Goal: Check status: Check status

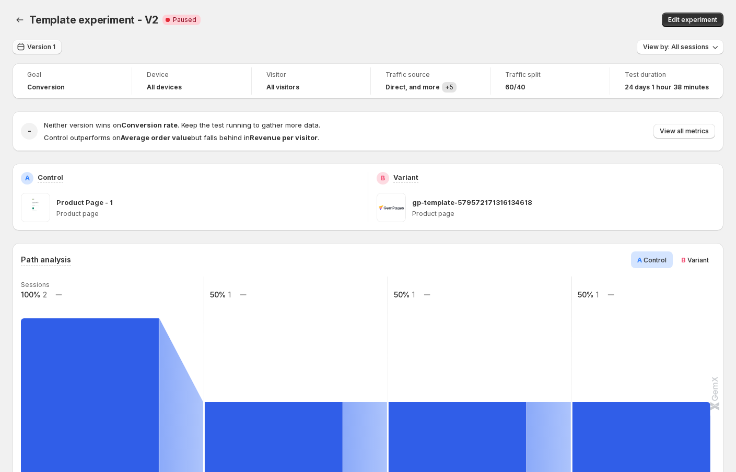
click at [40, 53] on button "Version 1" at bounding box center [37, 47] width 49 height 15
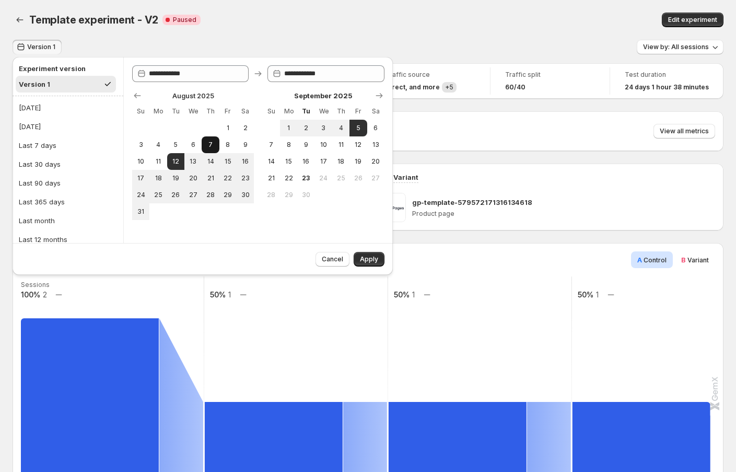
click at [209, 144] on span "7" at bounding box center [210, 145] width 9 height 8
type input "**********"
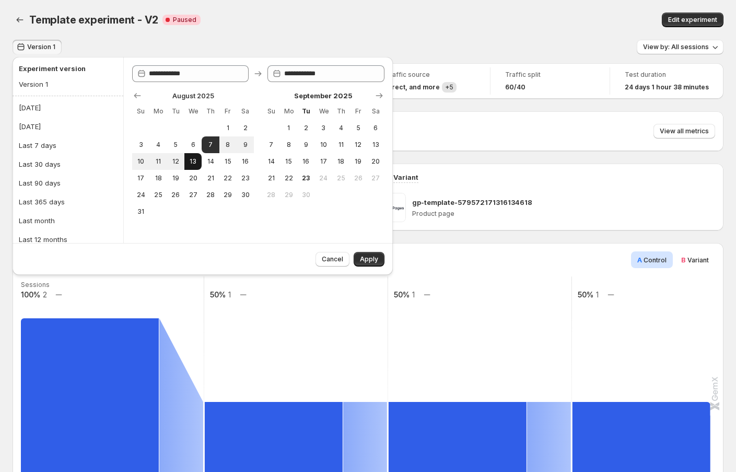
click at [190, 160] on span "13" at bounding box center [193, 161] width 9 height 8
type input "**********"
click at [369, 259] on span "Apply" at bounding box center [369, 259] width 18 height 8
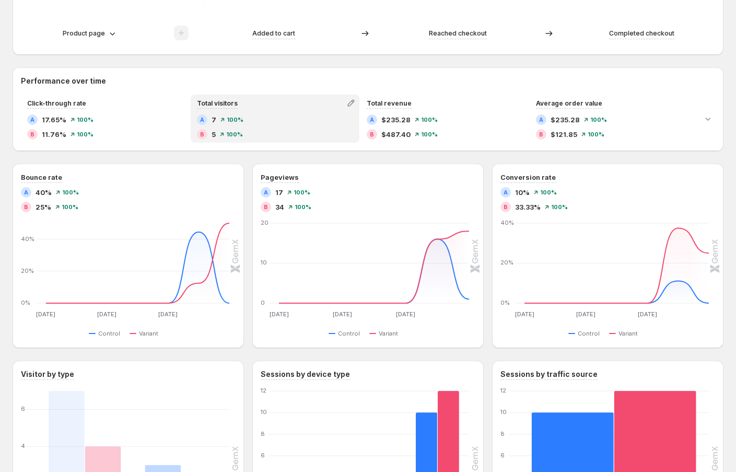
scroll to position [432, 0]
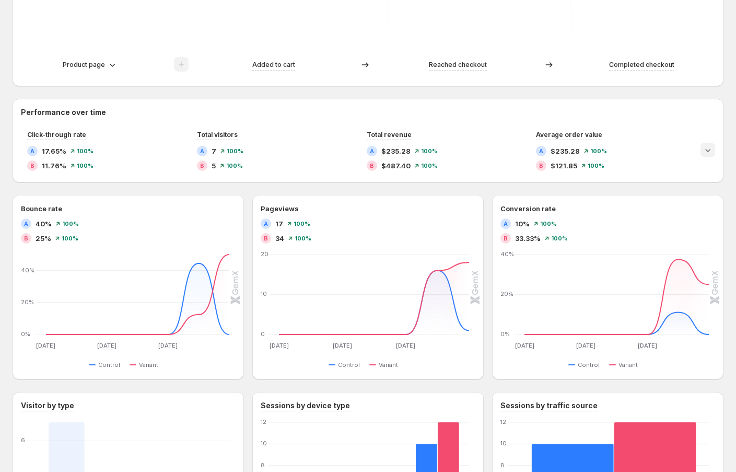
click at [705, 151] on icon "Expand chart" at bounding box center [708, 150] width 10 height 10
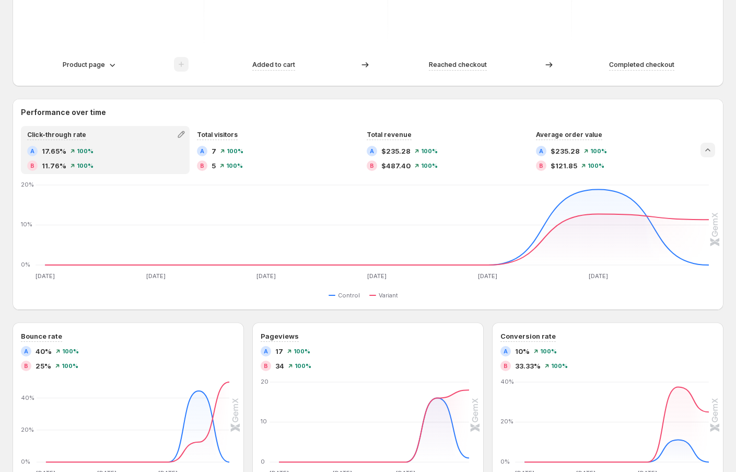
click at [705, 151] on icon "Collapse chart" at bounding box center [708, 150] width 10 height 10
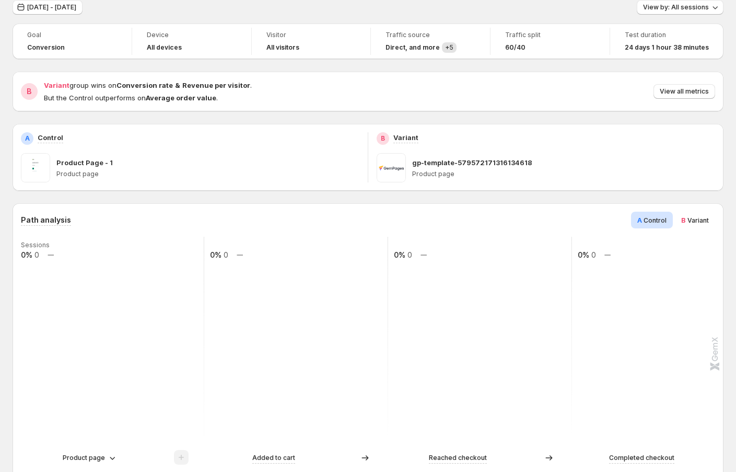
scroll to position [61, 0]
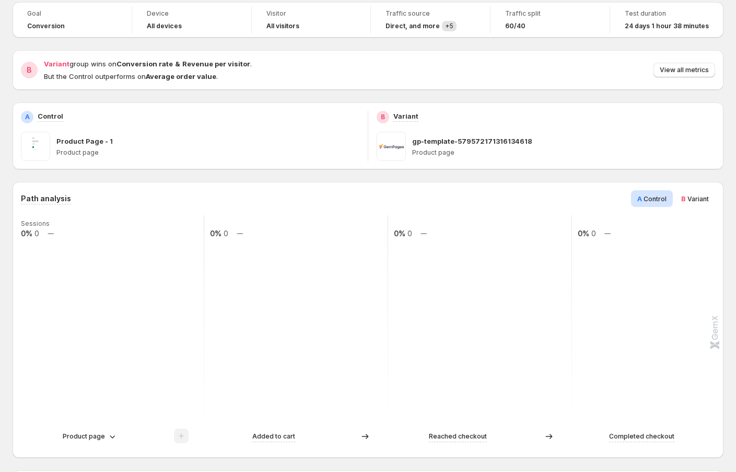
click at [687, 197] on span "Variant" at bounding box center [697, 199] width 21 height 8
click at [652, 198] on span "Control" at bounding box center [655, 199] width 23 height 8
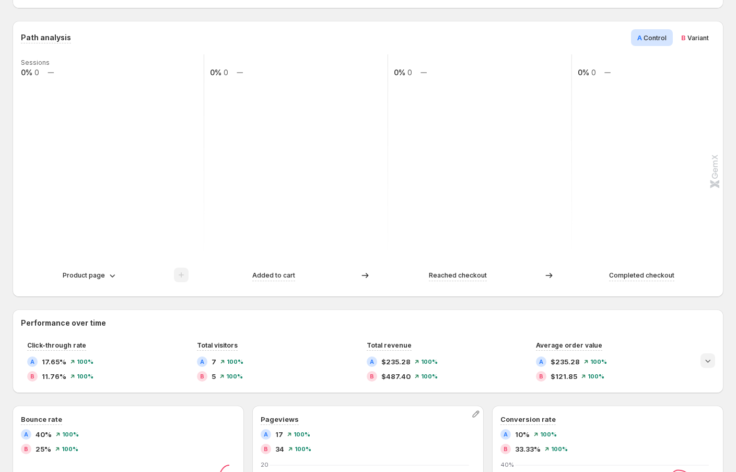
scroll to position [0, 0]
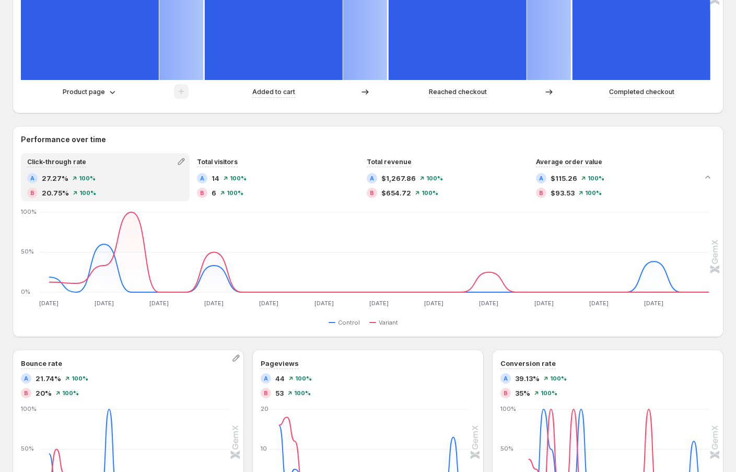
scroll to position [401, 0]
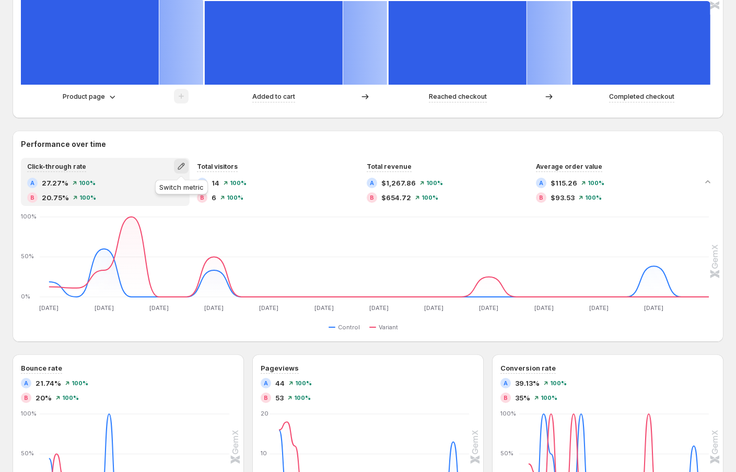
click at [181, 165] on icon "button" at bounding box center [181, 166] width 7 height 7
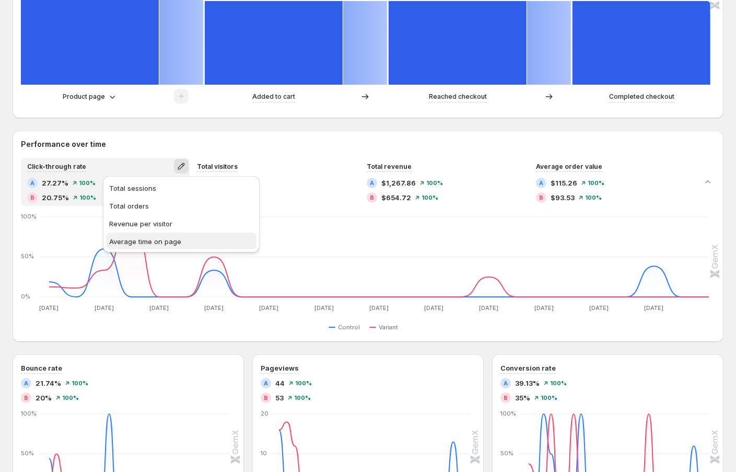
click at [174, 241] on span "Average time on page" at bounding box center [145, 241] width 72 height 8
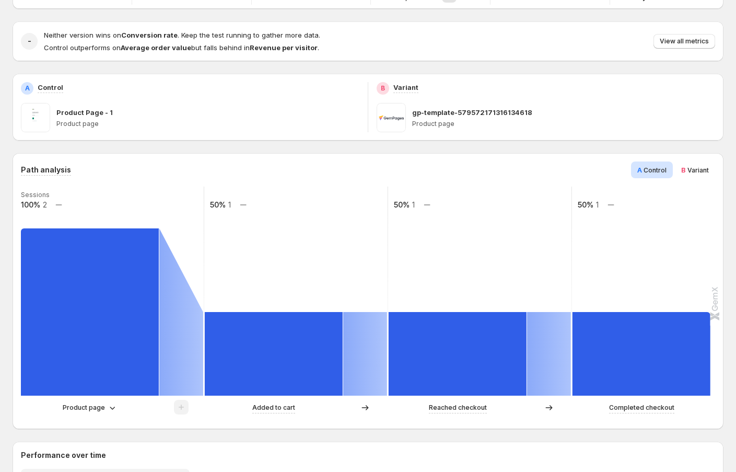
scroll to position [0, 0]
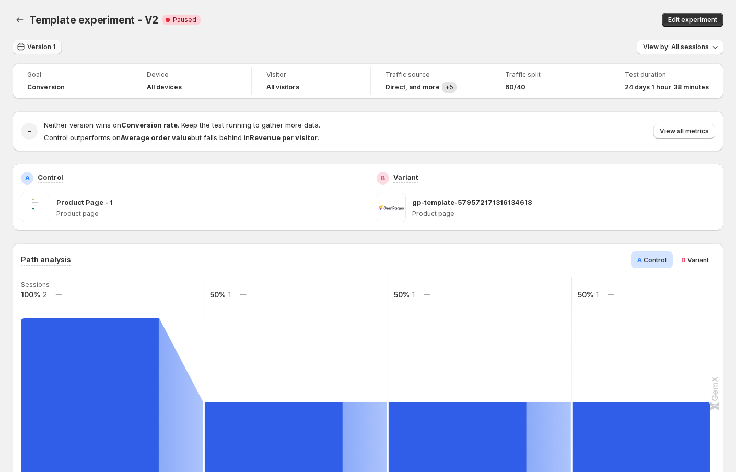
click at [45, 49] on span "Version 1" at bounding box center [41, 47] width 28 height 8
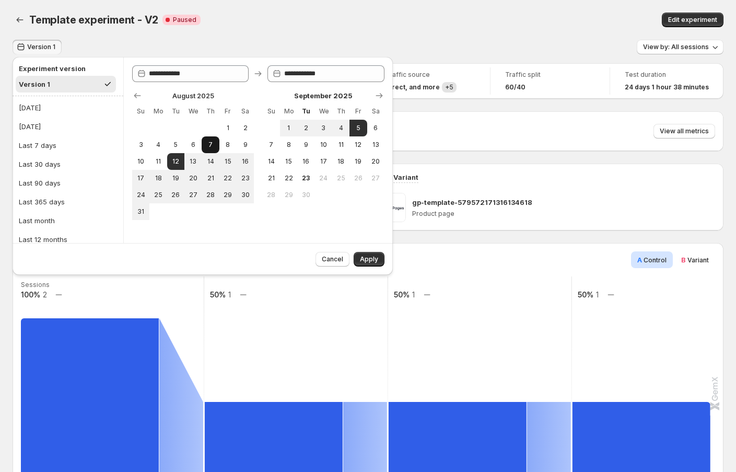
click at [207, 146] on span "7" at bounding box center [210, 145] width 9 height 8
type input "**********"
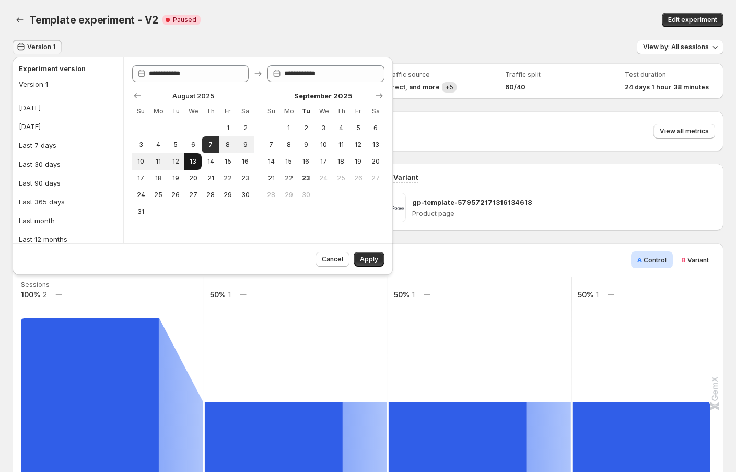
click at [194, 160] on span "13" at bounding box center [193, 161] width 9 height 8
type input "**********"
click at [369, 252] on button "Apply" at bounding box center [369, 259] width 31 height 15
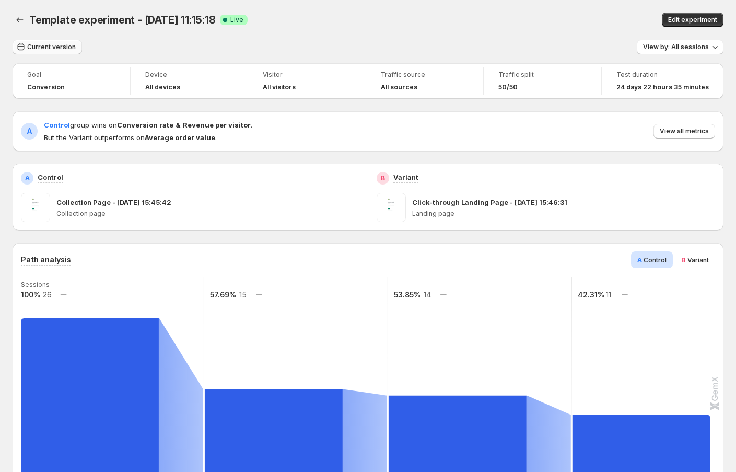
click at [46, 50] on span "Current version" at bounding box center [51, 47] width 49 height 8
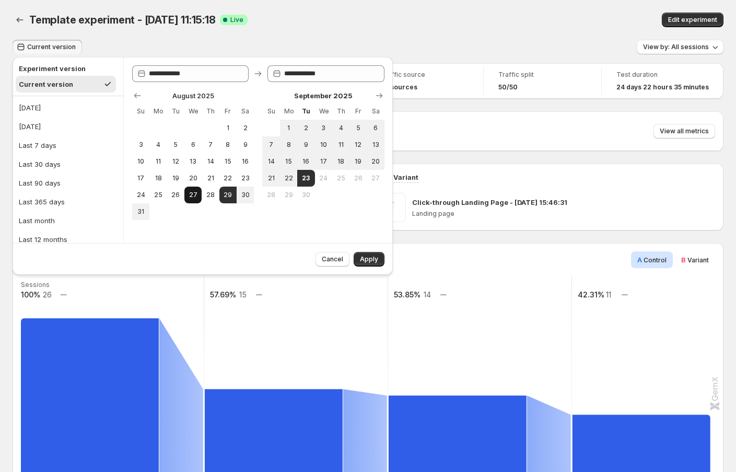
click at [191, 193] on span "27" at bounding box center [193, 195] width 9 height 8
type input "**********"
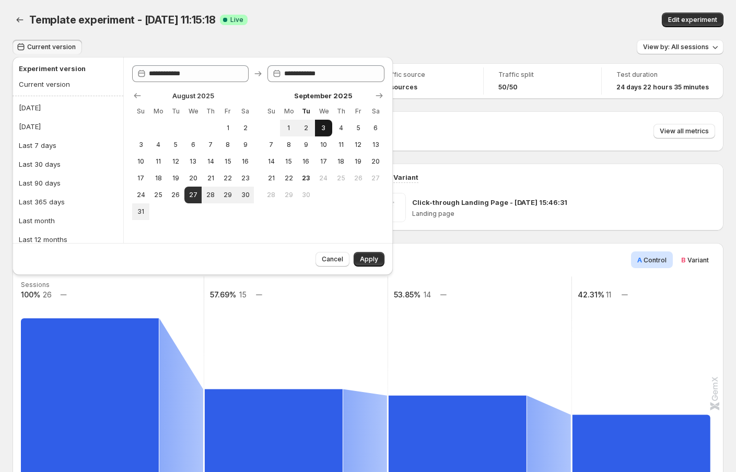
click at [321, 125] on span "3" at bounding box center [323, 128] width 9 height 8
type input "**********"
click at [369, 258] on span "Apply" at bounding box center [369, 259] width 18 height 8
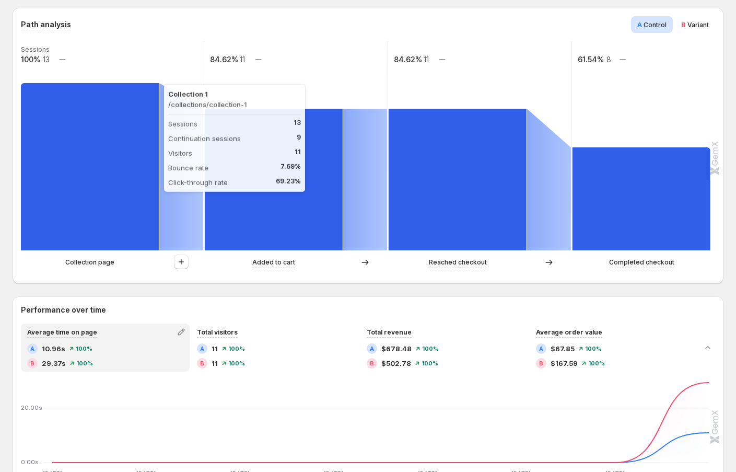
scroll to position [448, 0]
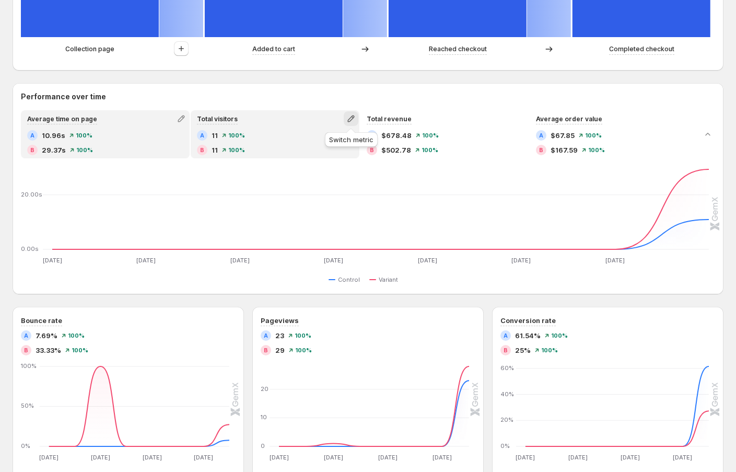
click at [353, 116] on icon "button" at bounding box center [351, 118] width 10 height 10
click at [311, 136] on span "Total sessions" at bounding box center [302, 140] width 47 height 8
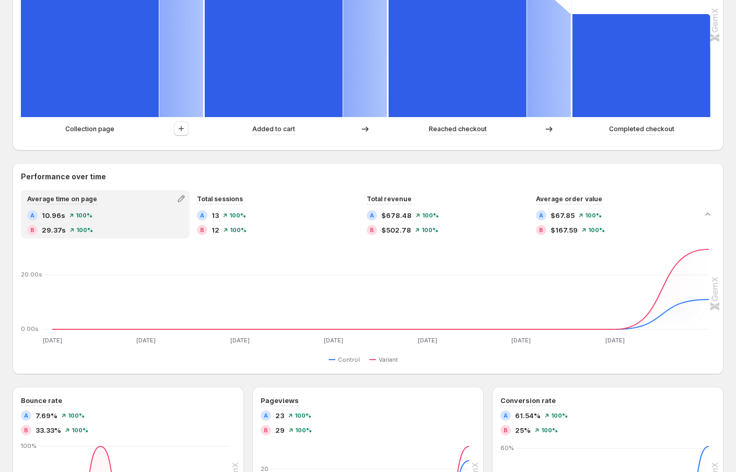
scroll to position [410, 0]
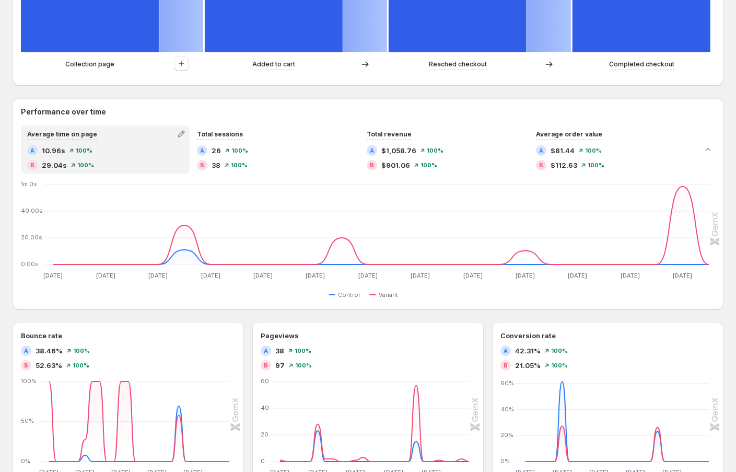
scroll to position [432, 0]
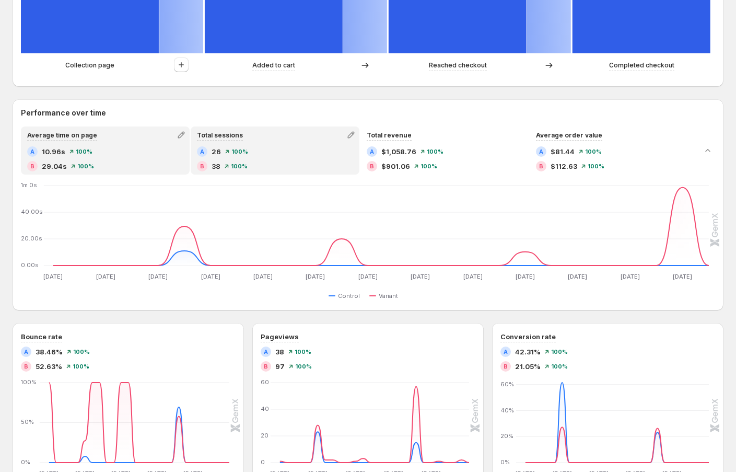
click at [290, 140] on div "Total sessions" at bounding box center [275, 134] width 167 height 15
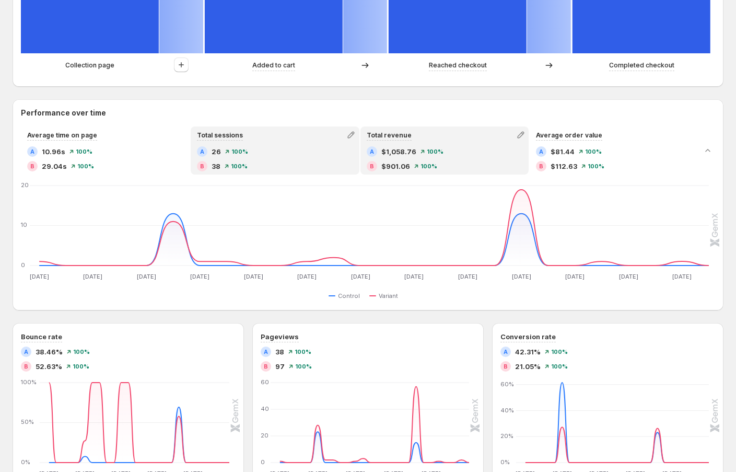
click at [459, 128] on div "Total revenue" at bounding box center [444, 134] width 167 height 15
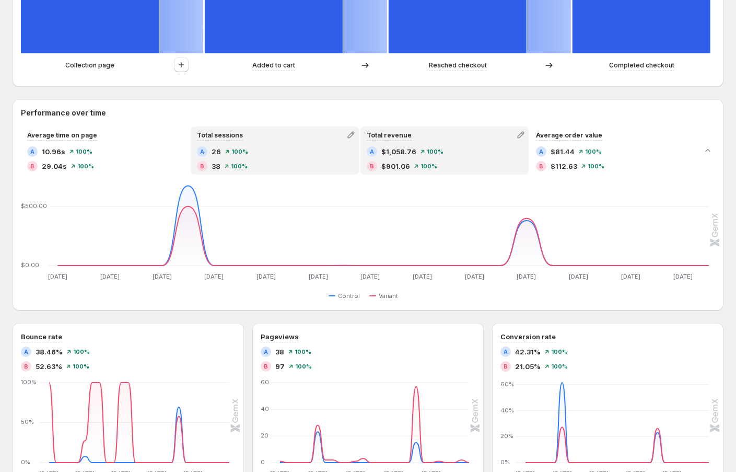
click at [275, 148] on div "A 26 100%" at bounding box center [275, 151] width 156 height 10
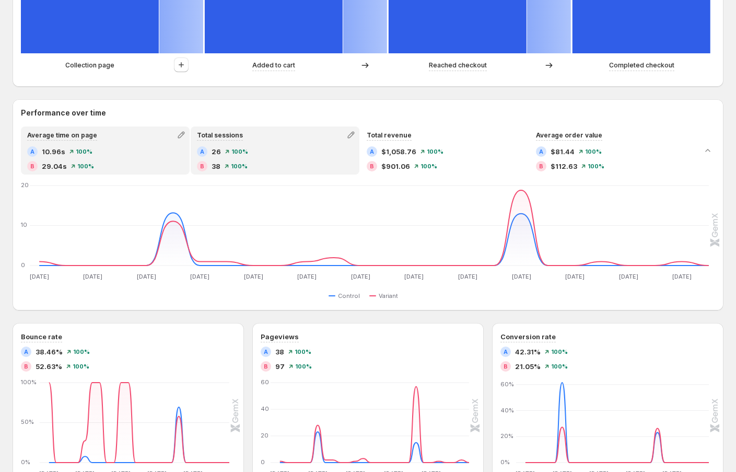
click at [107, 148] on div "A 10.96s 100%" at bounding box center [105, 151] width 156 height 10
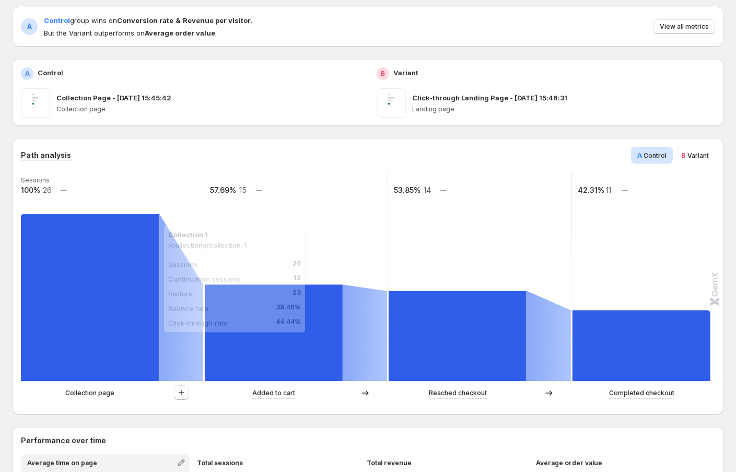
scroll to position [0, 0]
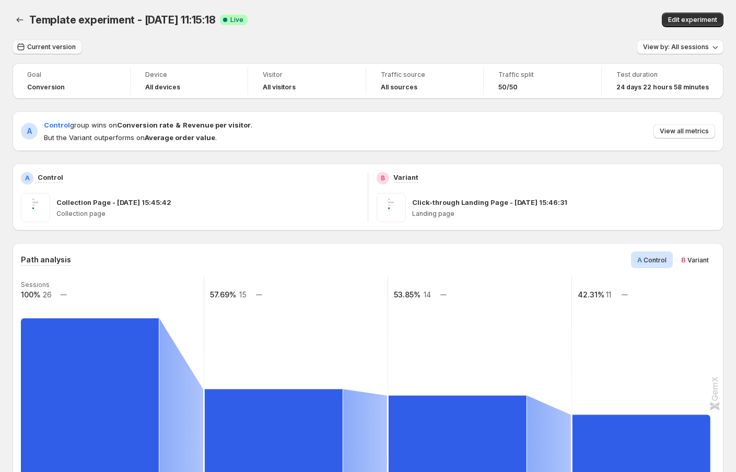
click at [49, 43] on span "Current version" at bounding box center [51, 47] width 49 height 8
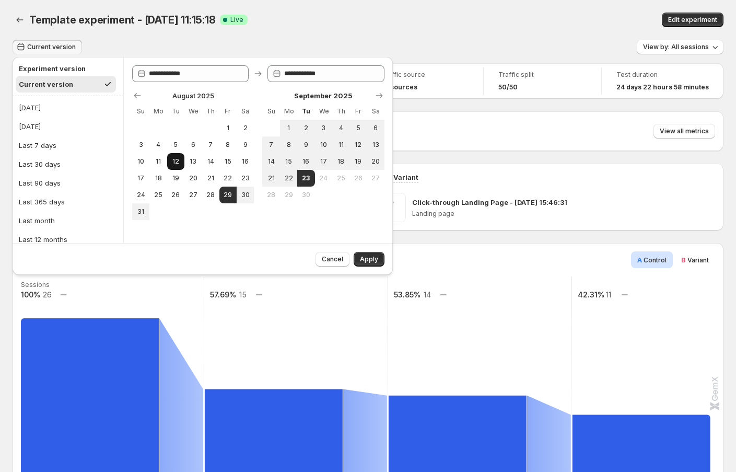
click at [178, 163] on span "12" at bounding box center [175, 161] width 9 height 8
type input "**********"
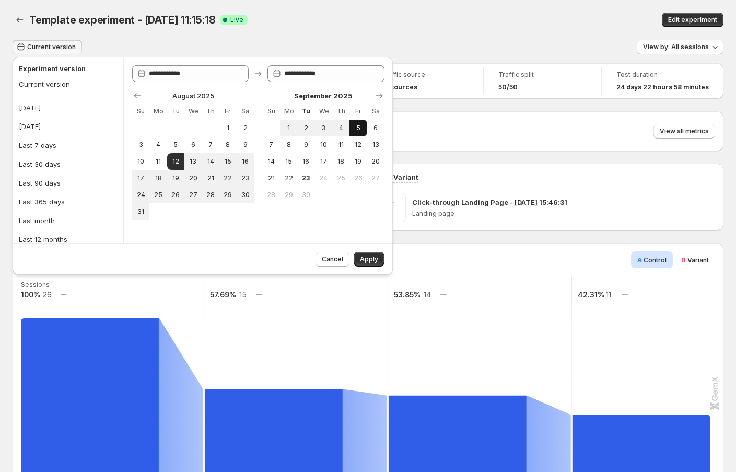
click at [358, 132] on span "5" at bounding box center [358, 128] width 9 height 8
type input "**********"
click at [371, 255] on span "Apply" at bounding box center [369, 259] width 18 height 8
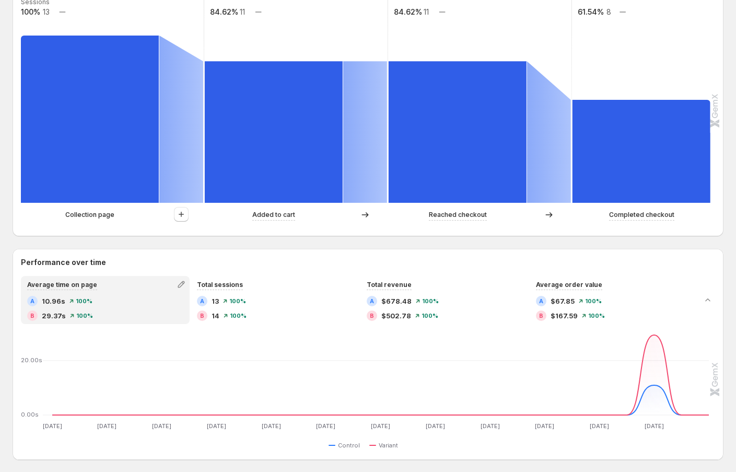
scroll to position [356, 0]
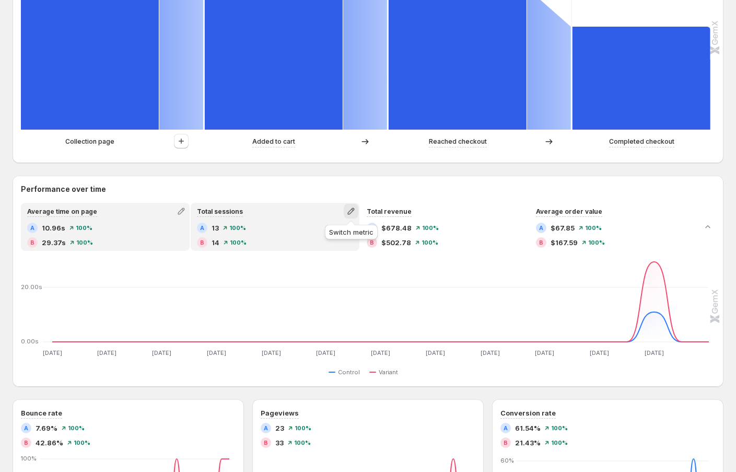
click at [351, 209] on icon "button" at bounding box center [351, 211] width 7 height 7
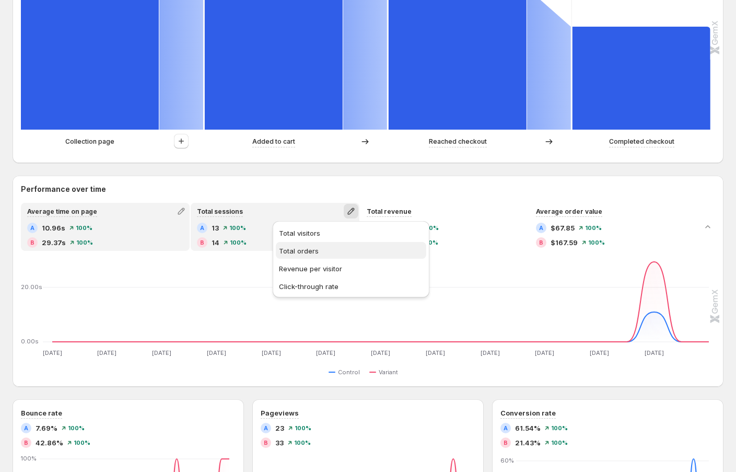
click at [314, 252] on span "Total orders" at bounding box center [299, 251] width 40 height 8
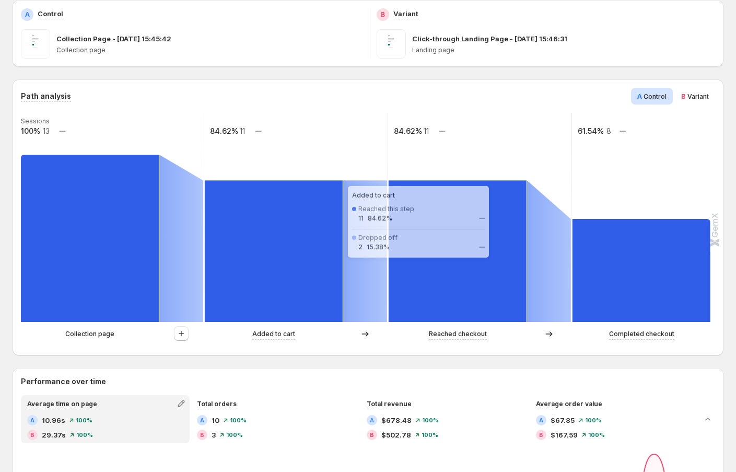
scroll to position [0, 0]
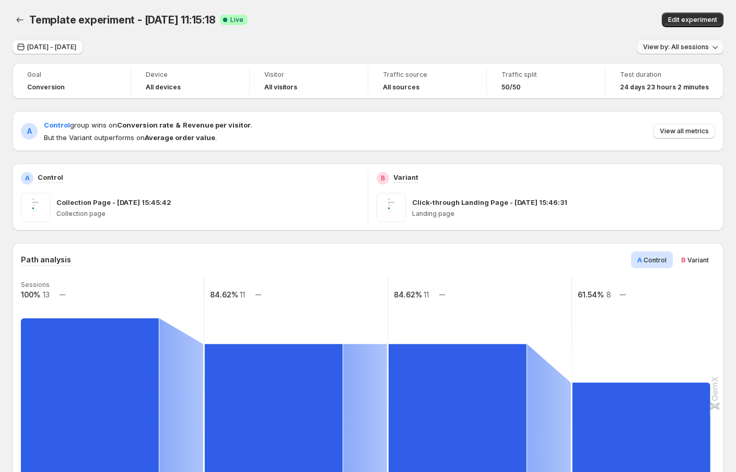
click at [666, 47] on span "View by: All sessions" at bounding box center [676, 47] width 66 height 8
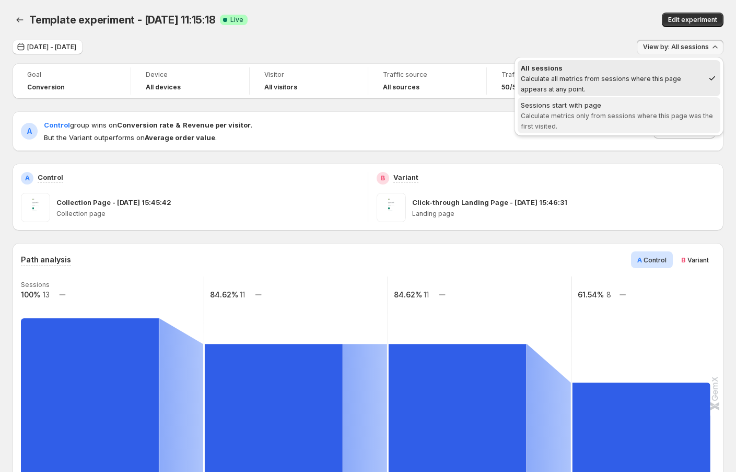
click at [597, 109] on div "Sessions start with page" at bounding box center [619, 105] width 196 height 10
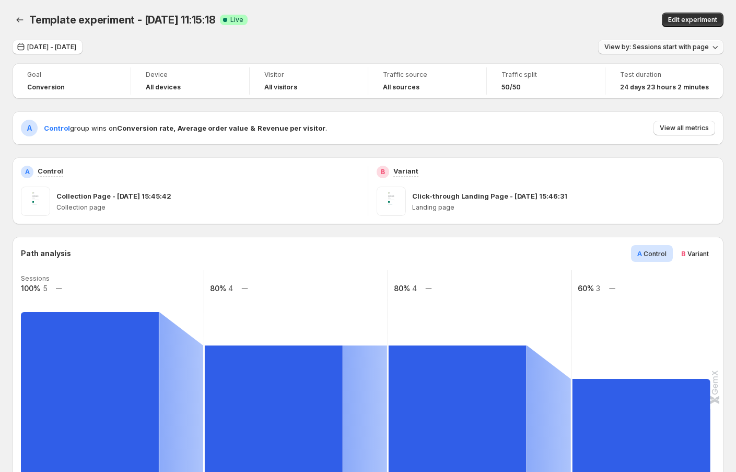
click at [653, 40] on button "View by: Sessions start with page" at bounding box center [660, 47] width 125 height 15
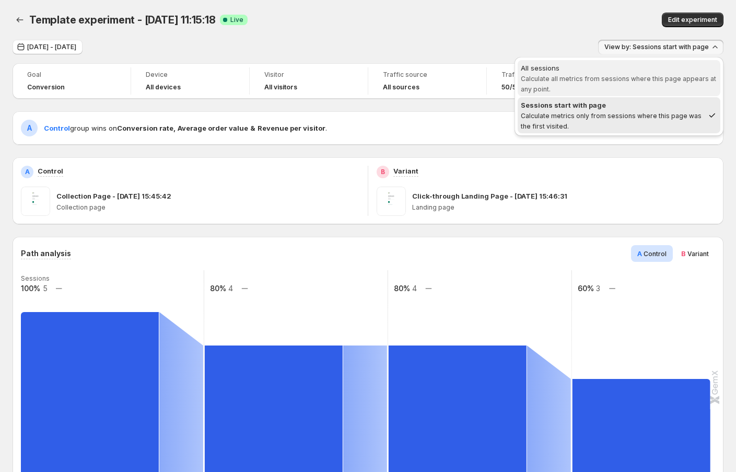
click at [620, 86] on span "All sessions Calculate all metrics from sessions where this page appears at any…" at bounding box center [619, 78] width 196 height 31
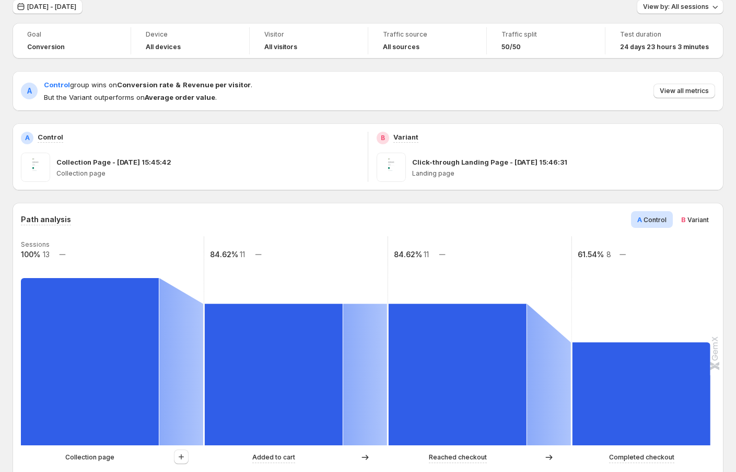
scroll to position [1, 0]
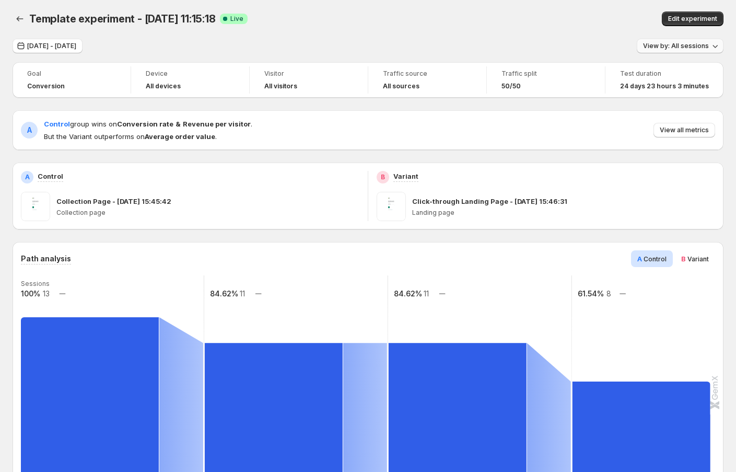
click at [689, 43] on span "View by: All sessions" at bounding box center [676, 46] width 66 height 8
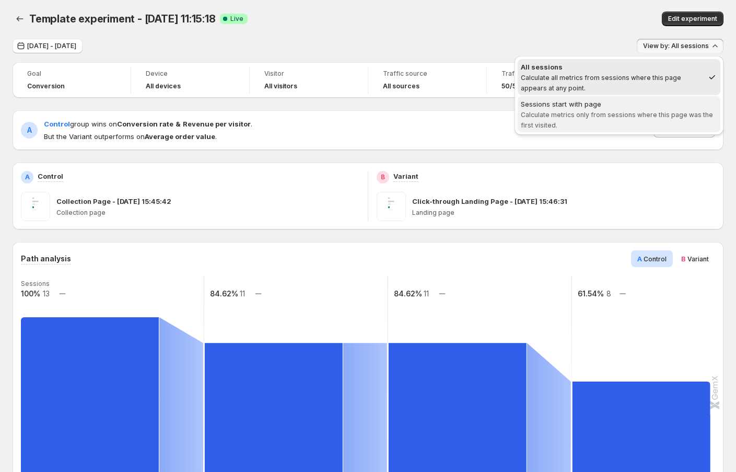
click at [601, 114] on span "Calculate metrics only from sessions where this page was the first visited." at bounding box center [617, 120] width 192 height 18
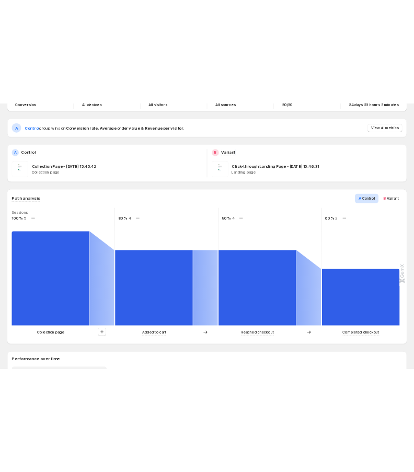
scroll to position [0, 0]
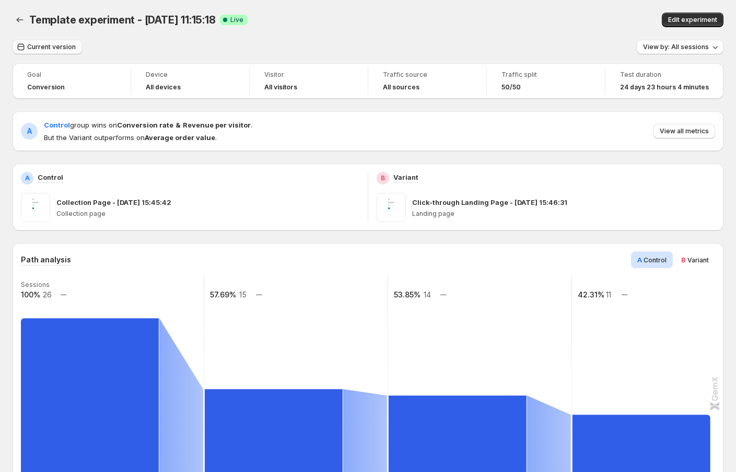
click at [59, 50] on span "Current version" at bounding box center [51, 47] width 49 height 8
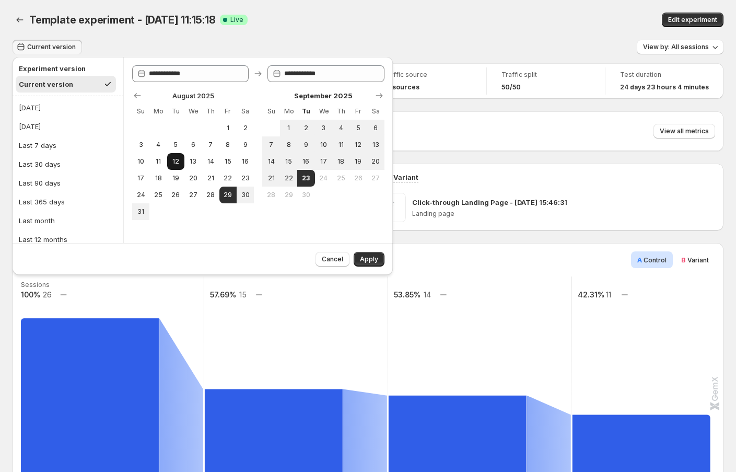
click at [182, 164] on button "12" at bounding box center [175, 161] width 17 height 17
type input "**********"
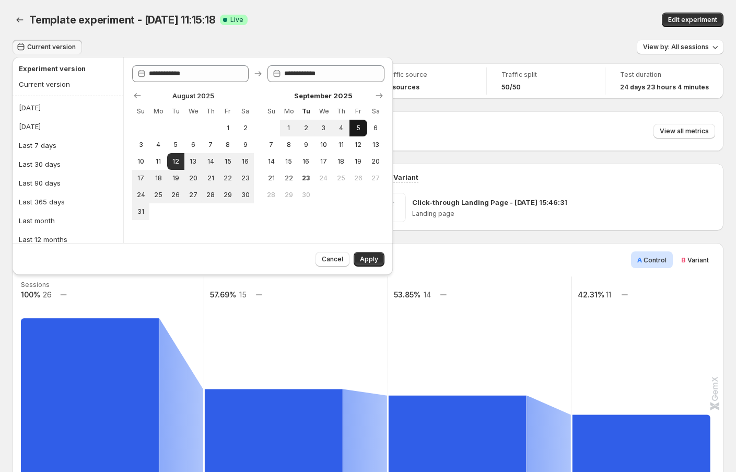
click at [357, 126] on span "5" at bounding box center [358, 128] width 9 height 8
type input "**********"
click at [377, 258] on span "Apply" at bounding box center [369, 259] width 18 height 8
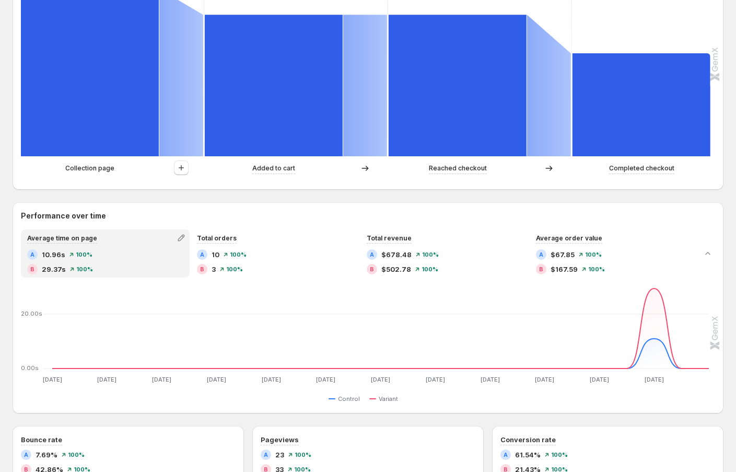
scroll to position [324, 0]
